Goal: Download file/media

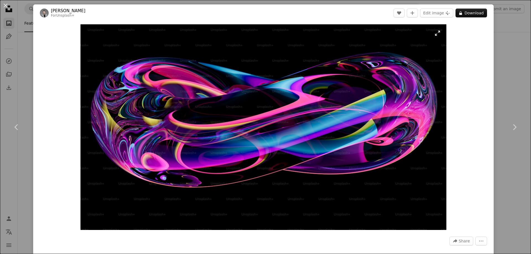
scroll to position [11483, 0]
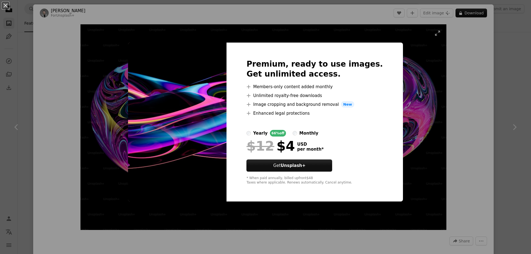
click at [395, 115] on div "An X shape Premium, ready to use images. Get unlimited access. A plus sign Memb…" at bounding box center [265, 127] width 531 height 254
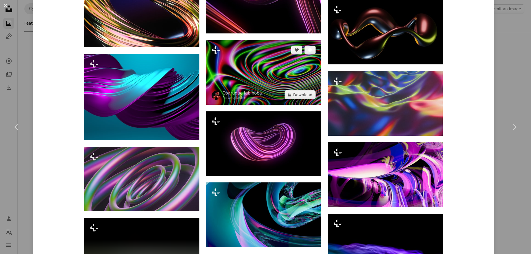
scroll to position [914, 0]
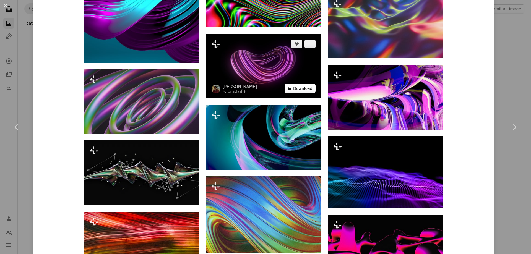
click at [293, 90] on button "A lock Download" at bounding box center [300, 88] width 31 height 9
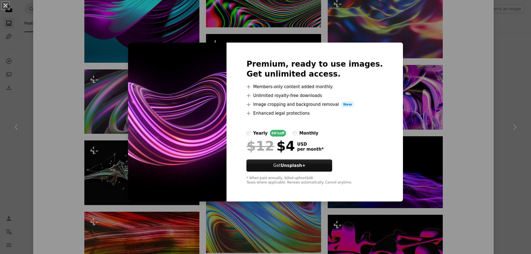
click at [216, 106] on img at bounding box center [177, 122] width 99 height 159
click at [393, 46] on div "An X shape Premium, ready to use images. Get unlimited access. A plus sign Memb…" at bounding box center [265, 127] width 531 height 254
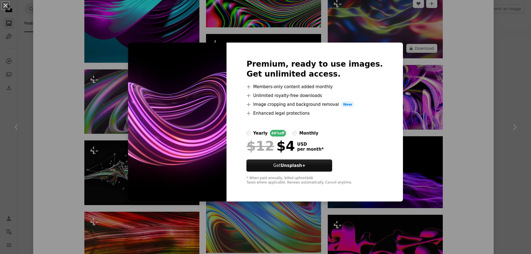
click at [392, 44] on img at bounding box center [385, 26] width 115 height 65
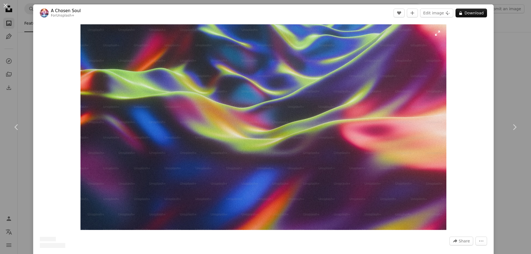
click at [291, 60] on img "Zoom in on this image" at bounding box center [264, 127] width 366 height 206
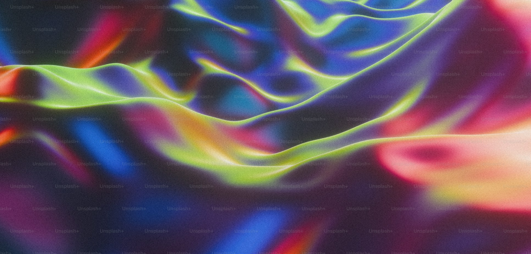
scroll to position [20, 0]
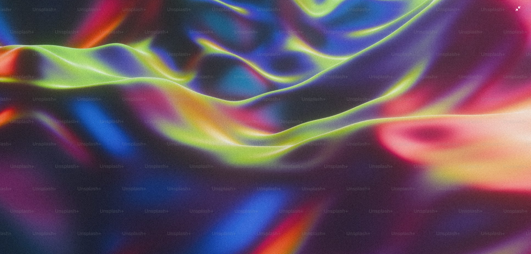
click at [450, 59] on img "Zoom out on this image" at bounding box center [266, 129] width 532 height 299
click at [450, 59] on div "Zoom in Zoom out" at bounding box center [263, 127] width 461 height 211
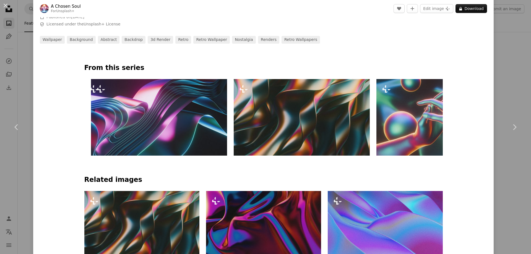
scroll to position [332, 0]
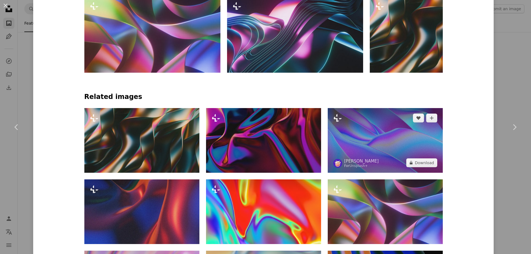
click at [363, 146] on img at bounding box center [385, 140] width 115 height 65
